Goal: Information Seeking & Learning: Find specific fact

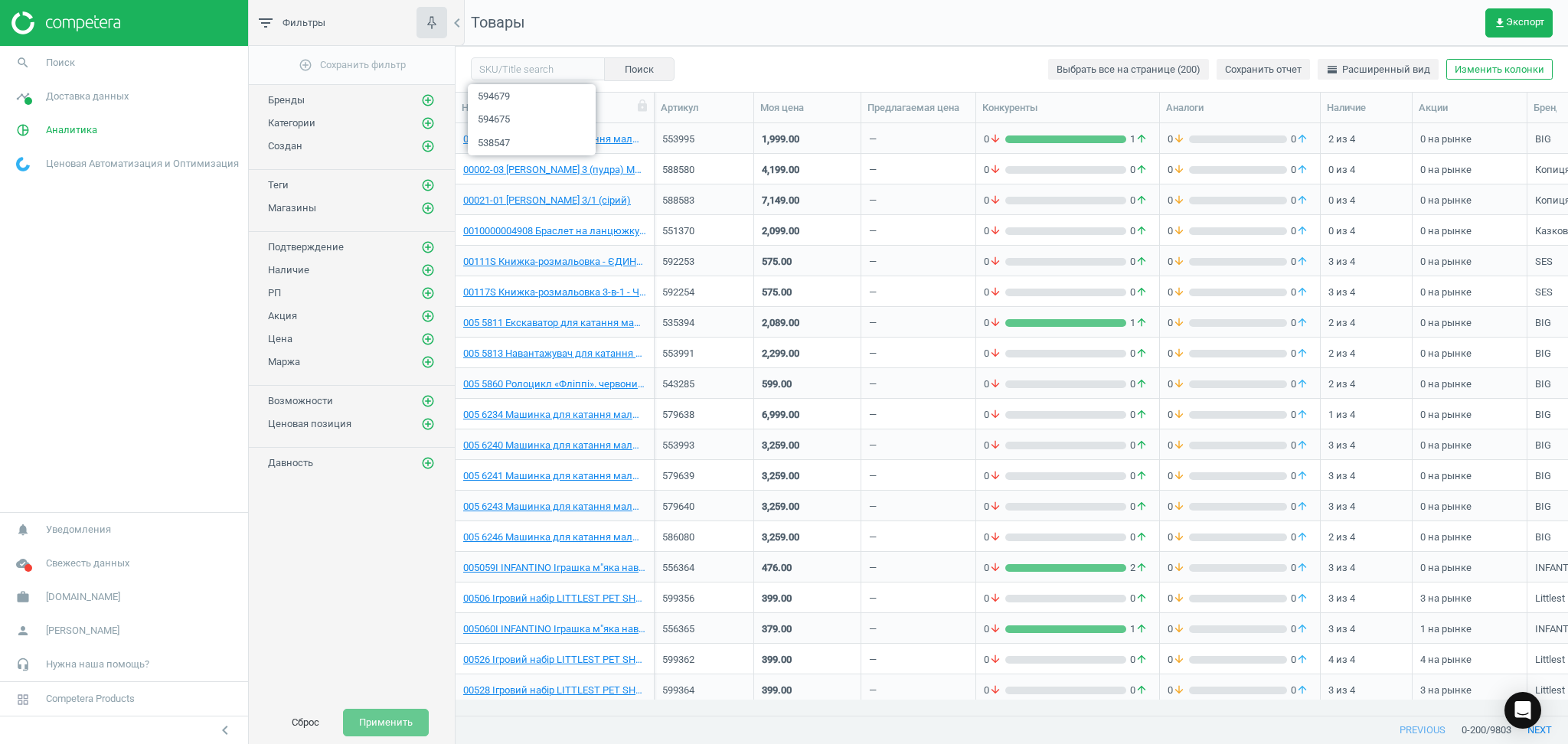
click at [537, 75] on input "text" at bounding box center [538, 69] width 134 height 23
type input "582739"
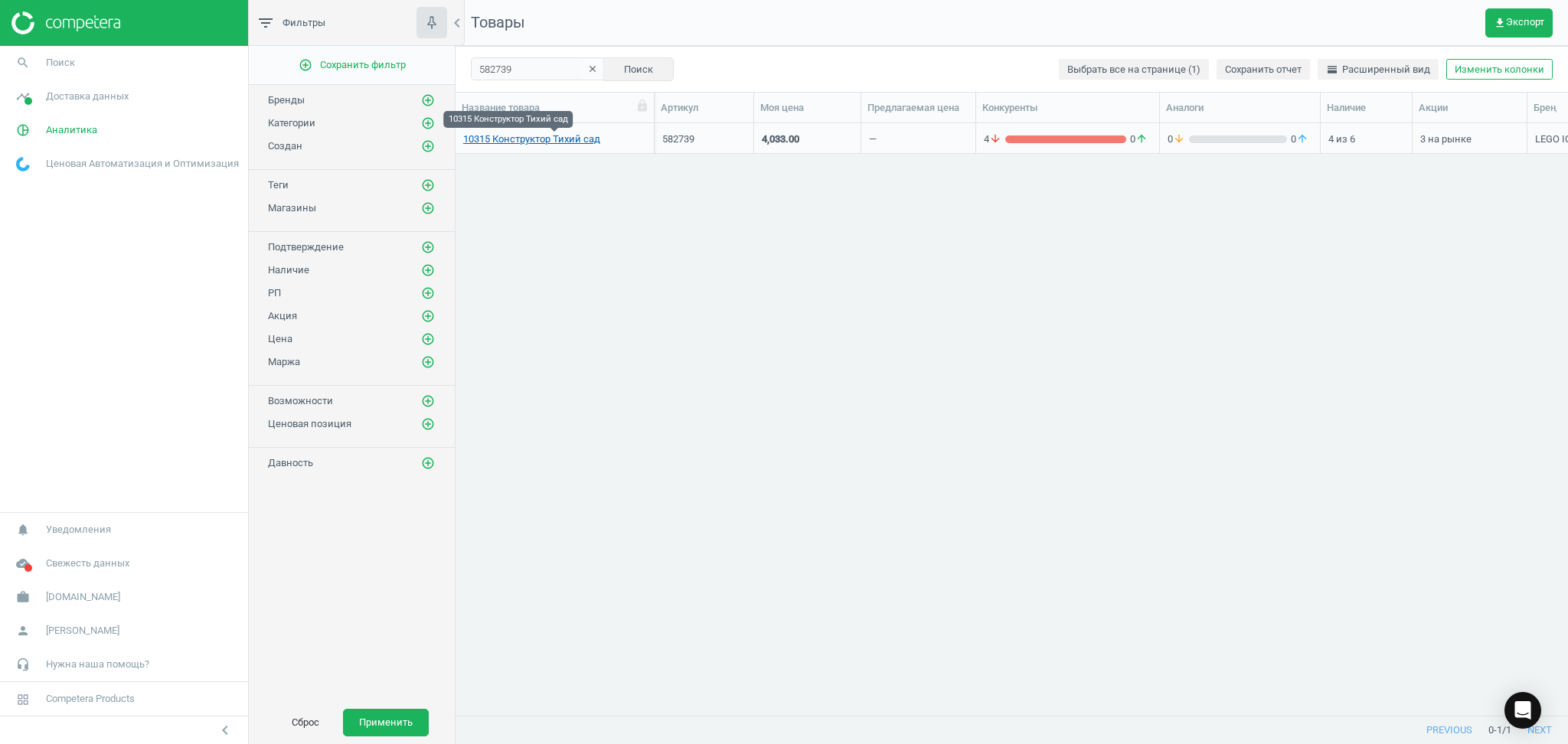
click at [550, 139] on link "10315 Конструктор Тихий сад" at bounding box center [531, 139] width 137 height 14
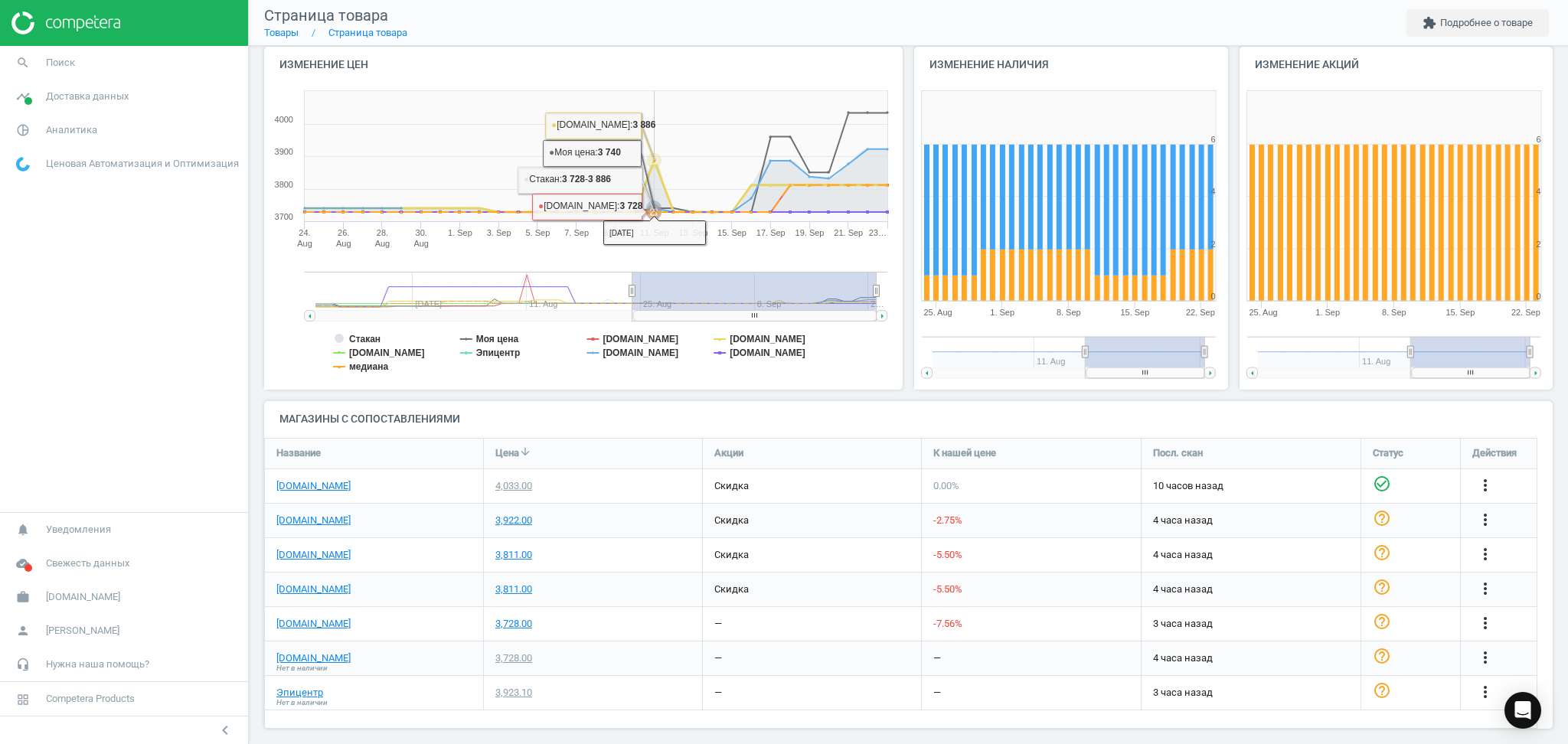
scroll to position [173, 0]
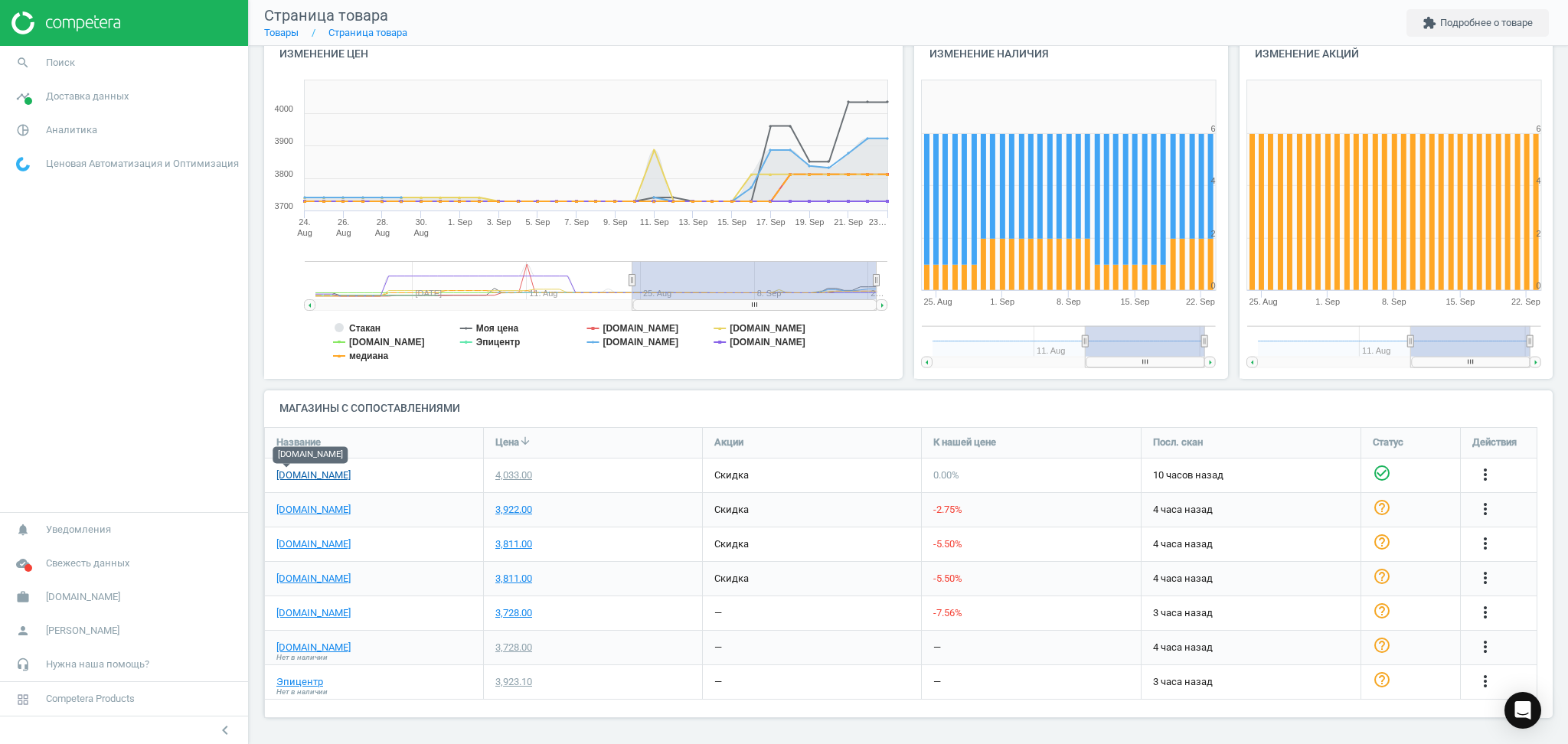
click at [290, 476] on link "[DOMAIN_NAME]" at bounding box center [314, 475] width 74 height 14
click at [277, 29] on link "Товары" at bounding box center [281, 32] width 35 height 11
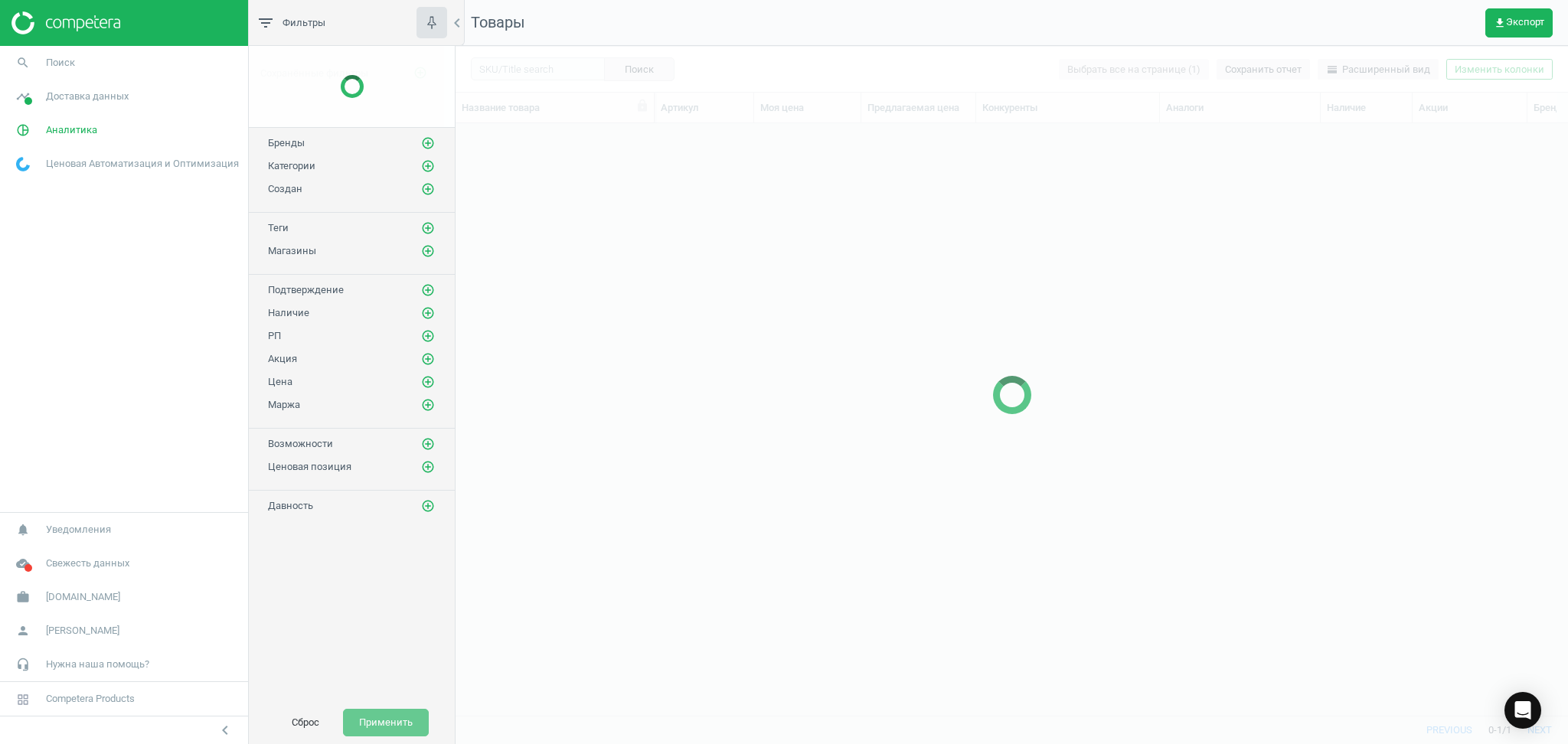
scroll to position [561, 1097]
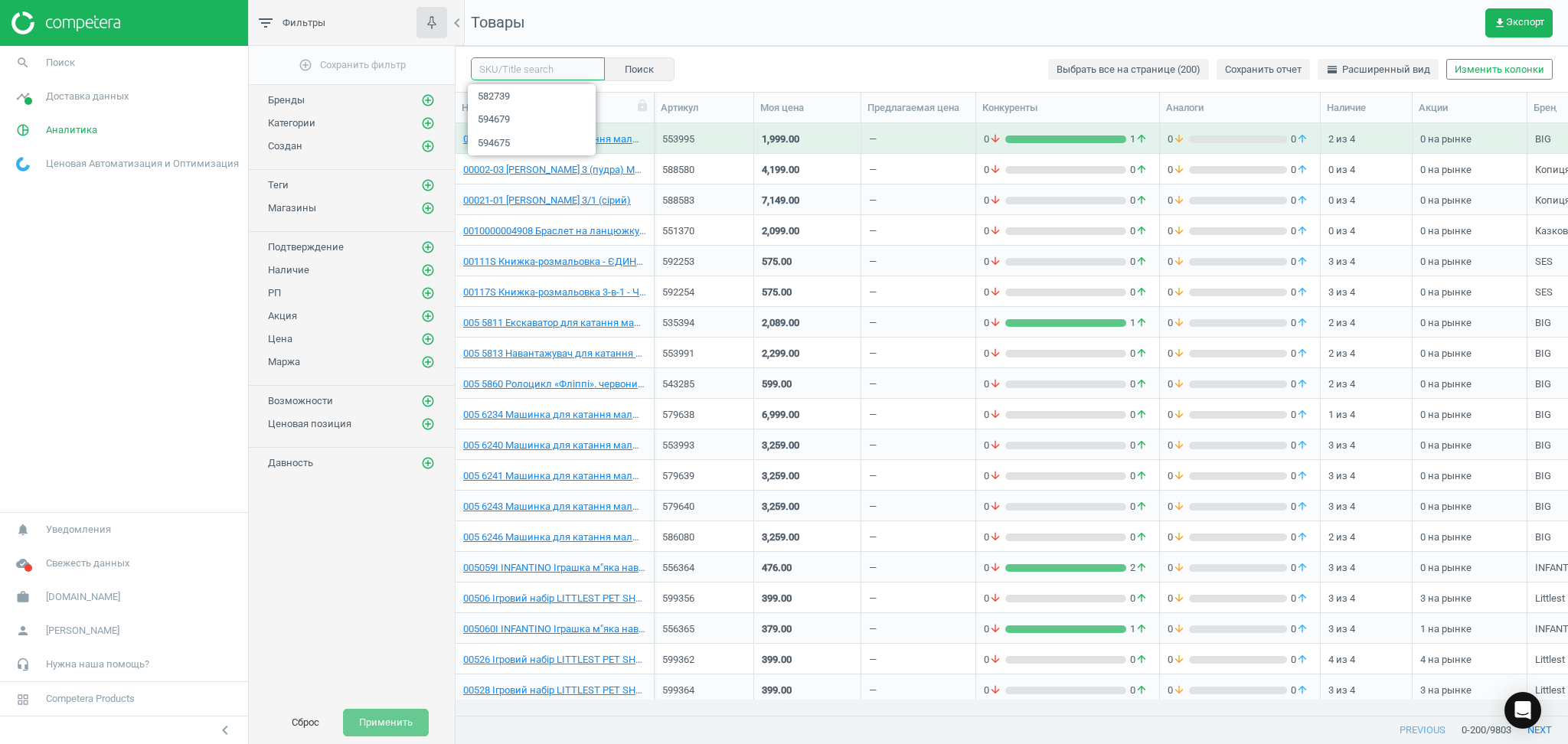
click at [530, 70] on input "text" at bounding box center [538, 69] width 134 height 23
paste input "582739"
type input "582739"
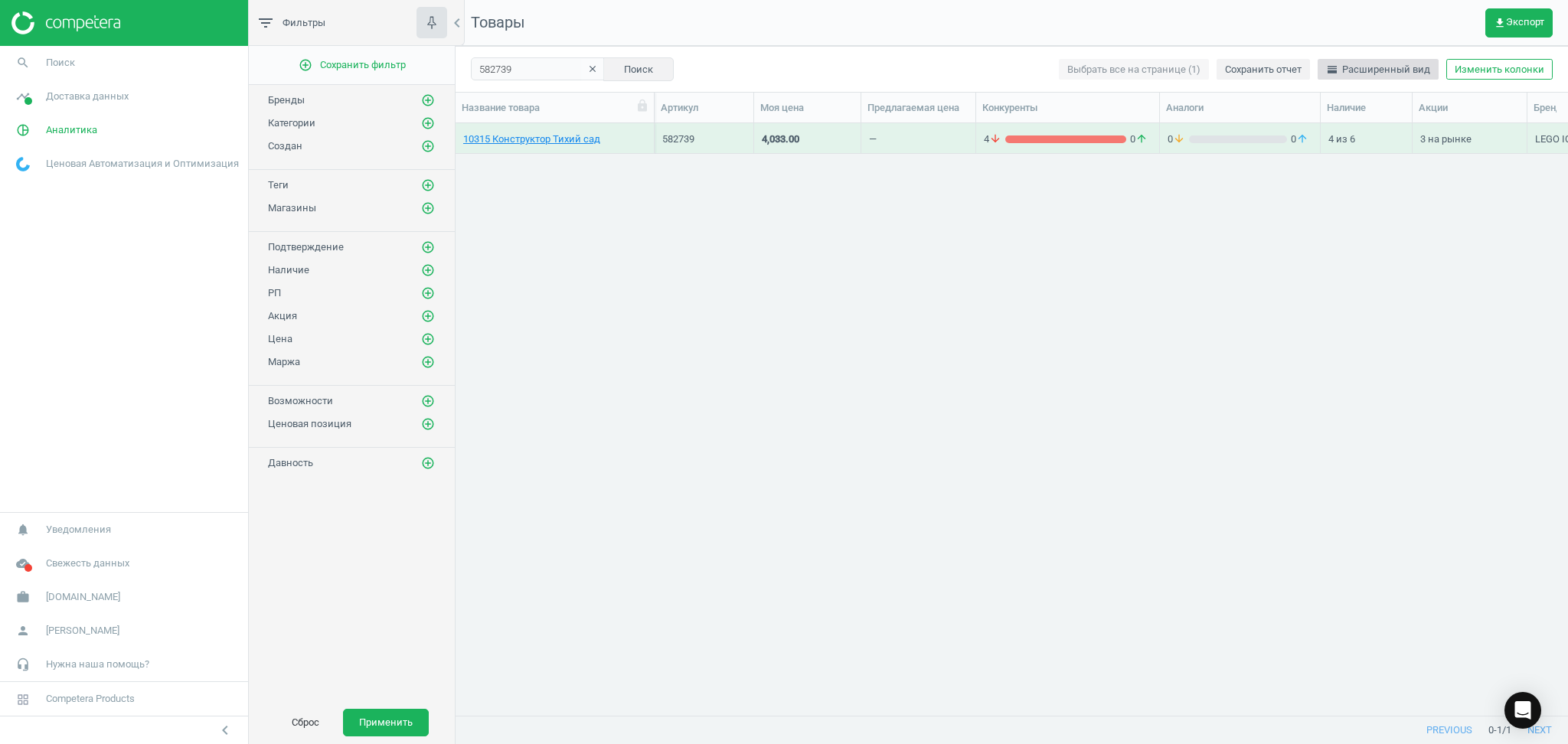
click at [1338, 72] on icon "horizontal_split" at bounding box center [1332, 70] width 12 height 12
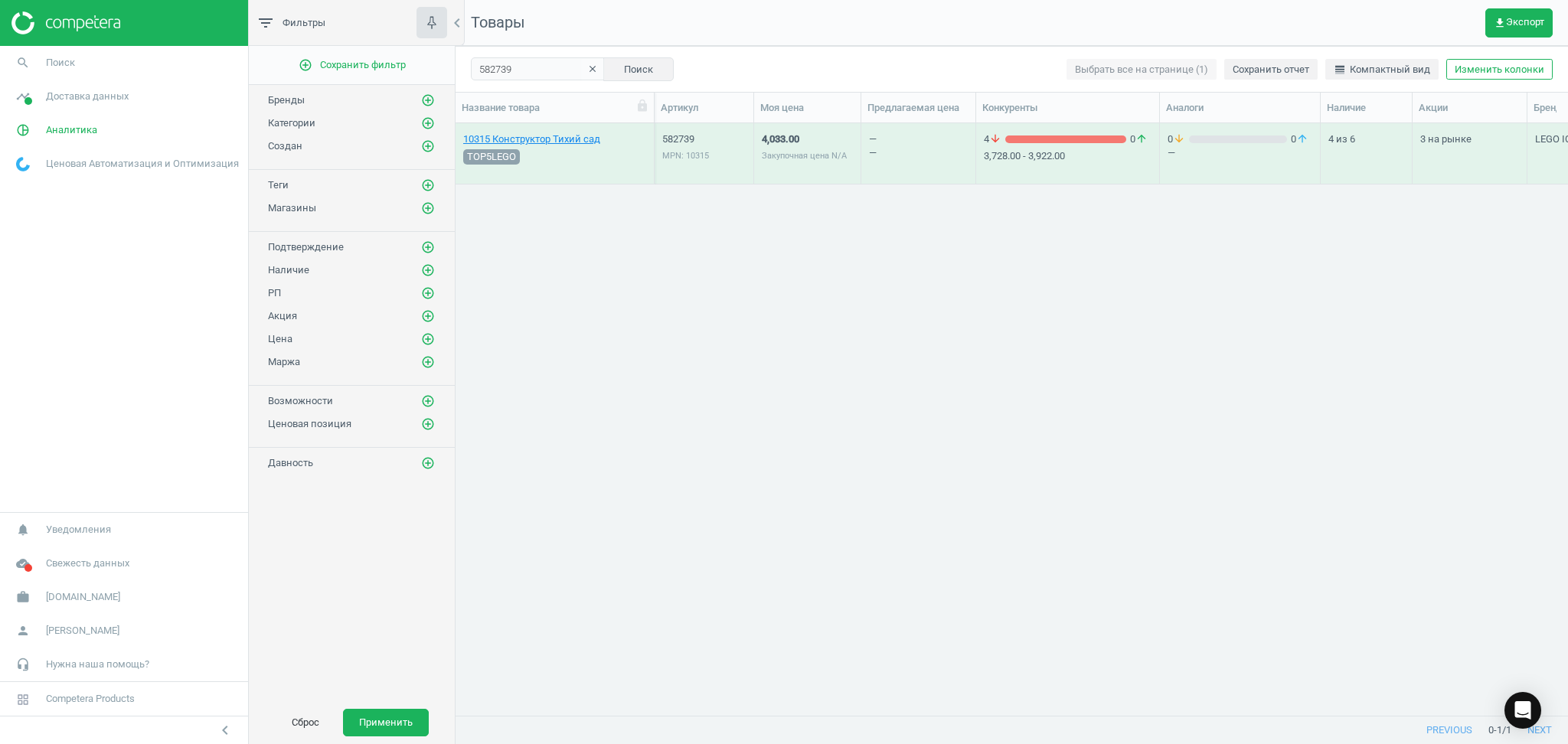
click at [1430, 492] on div "10315 Конструктор Тихий сад TOP5LEGO 582739 MPN: 10315 4,033.00 Закупочная цена…" at bounding box center [1012, 411] width 1113 height 577
